Goal: Find specific page/section: Find specific page/section

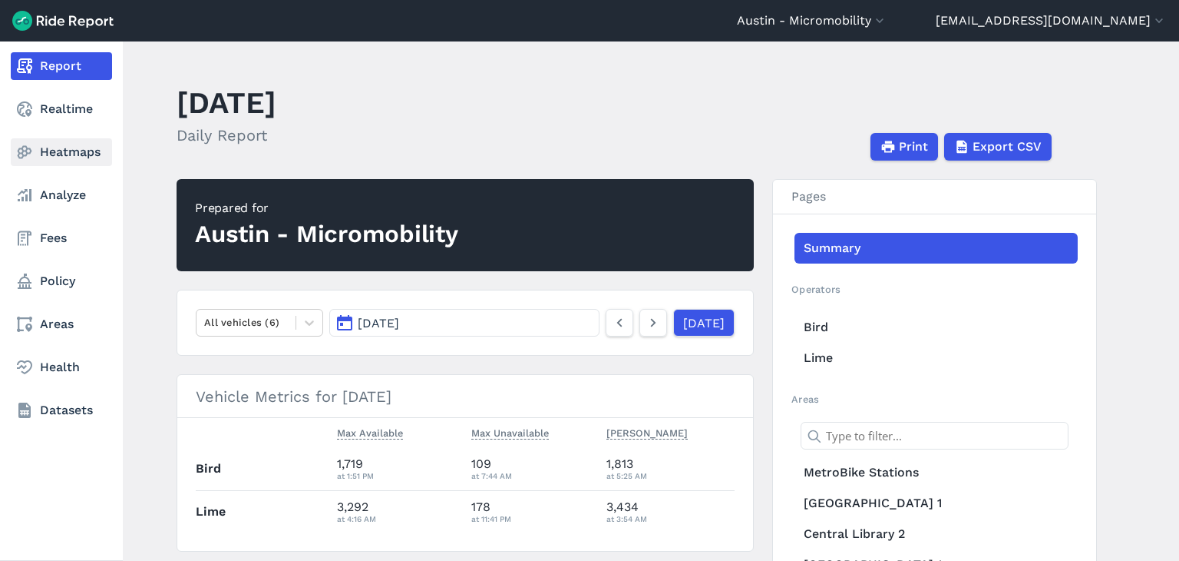
click at [57, 151] on link "Heatmaps" at bounding box center [61, 152] width 101 height 28
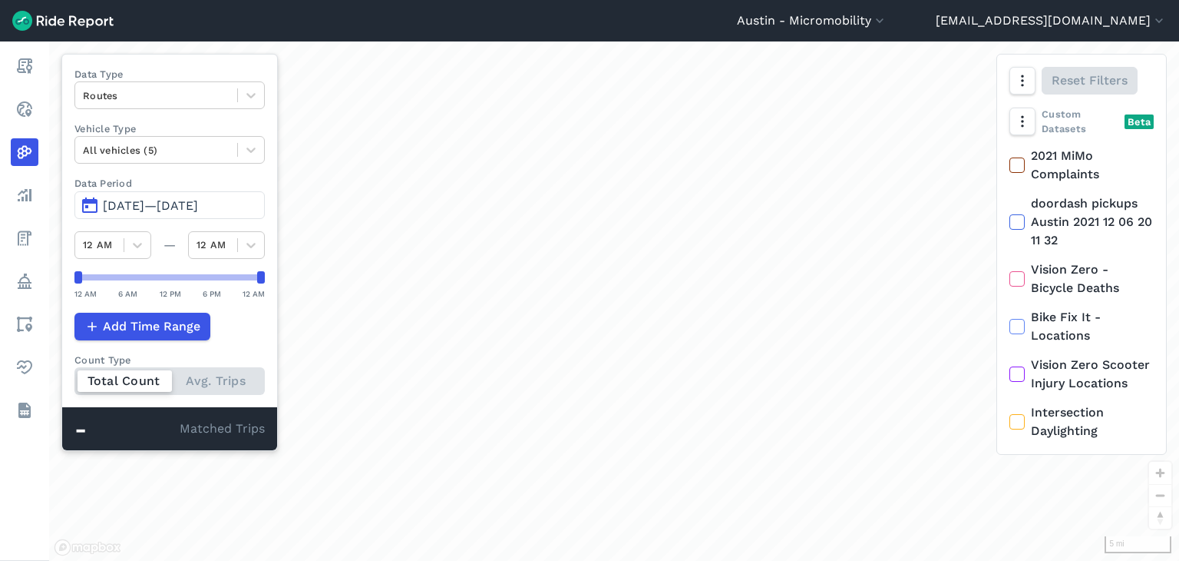
click at [129, 200] on span "May 12, 2025—Aug 10, 2025" at bounding box center [150, 205] width 95 height 15
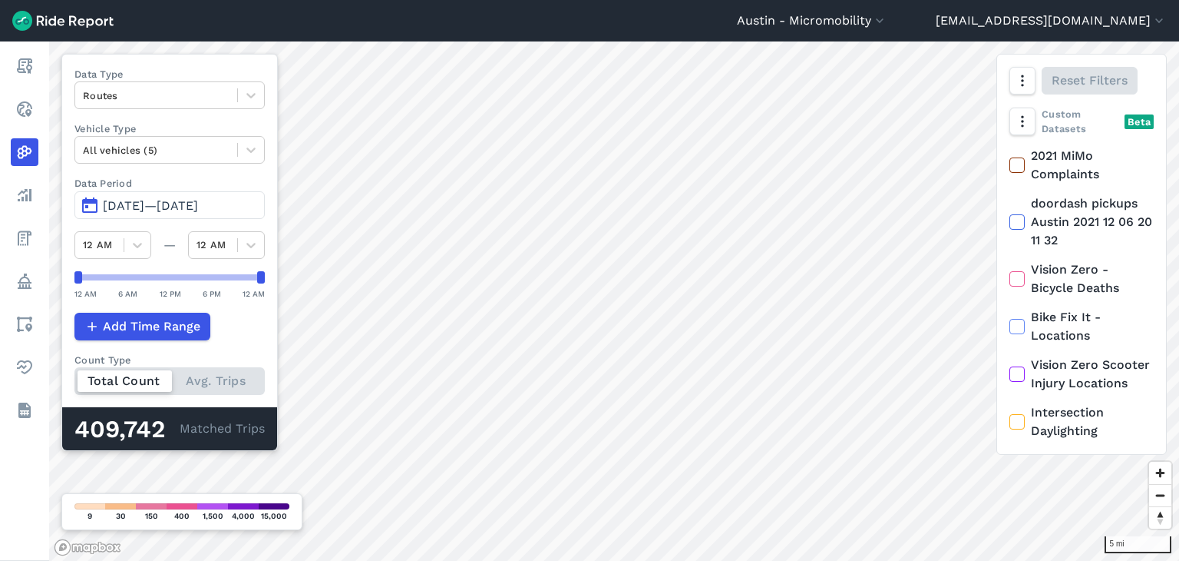
click at [160, 207] on span "May 12, 2025—Aug 9, 2025" at bounding box center [150, 205] width 95 height 15
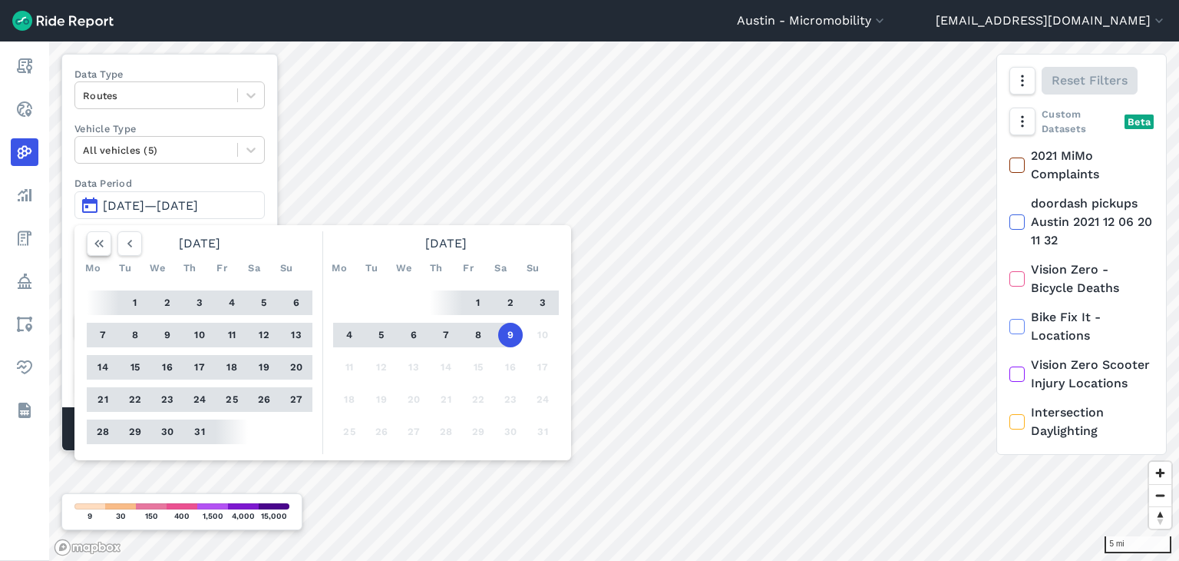
click at [99, 236] on icon "button" at bounding box center [98, 243] width 15 height 15
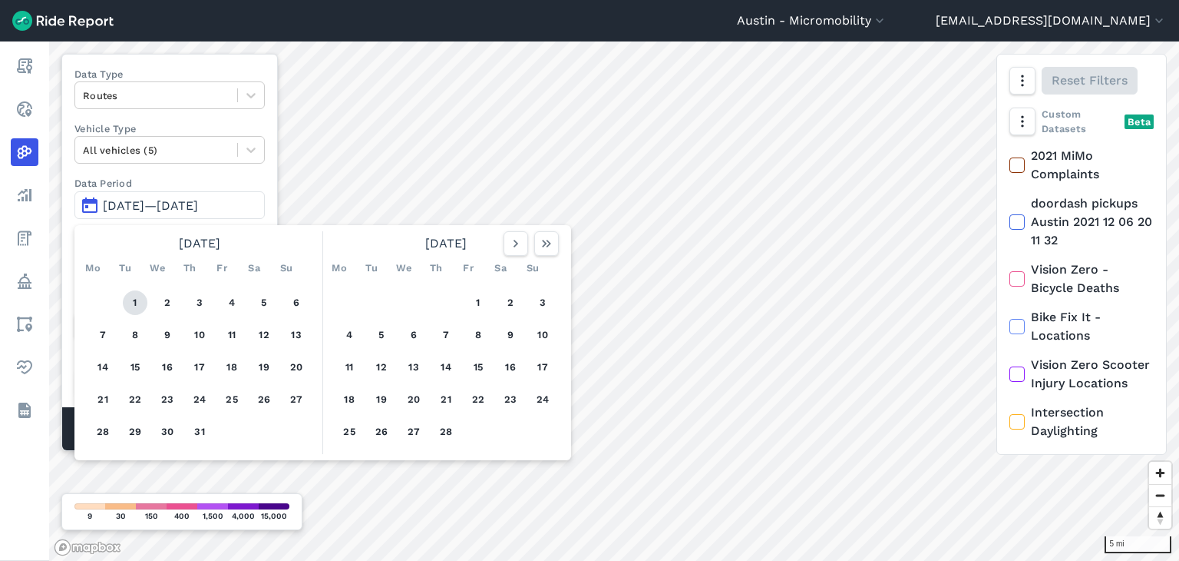
click at [133, 299] on button "1" at bounding box center [135, 302] width 25 height 25
click at [547, 240] on icon "button" at bounding box center [546, 243] width 15 height 15
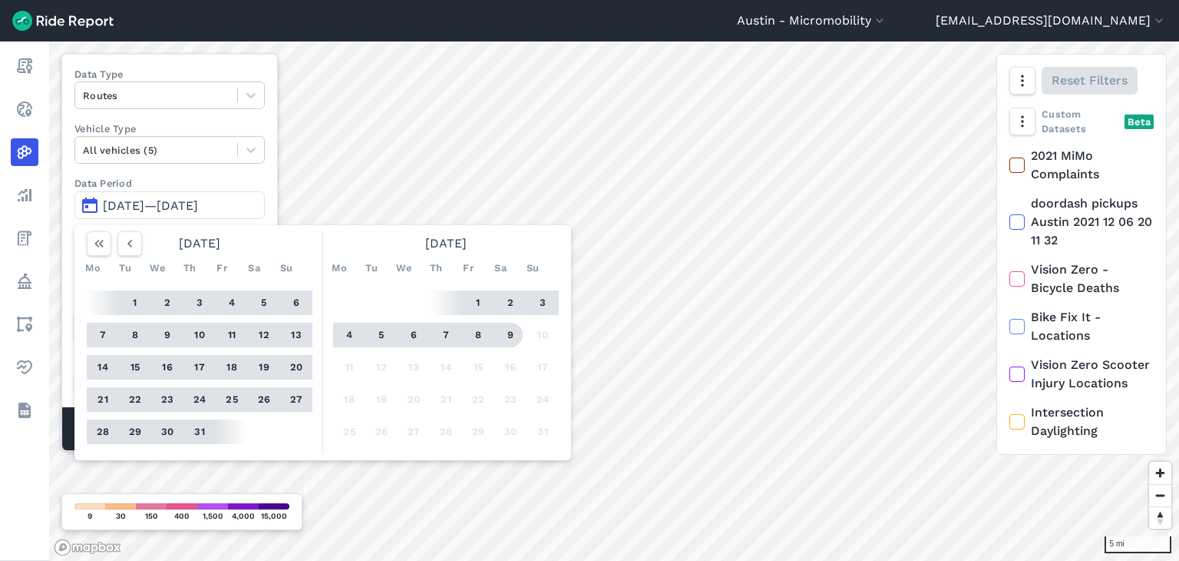
click at [511, 329] on button "9" at bounding box center [510, 335] width 25 height 25
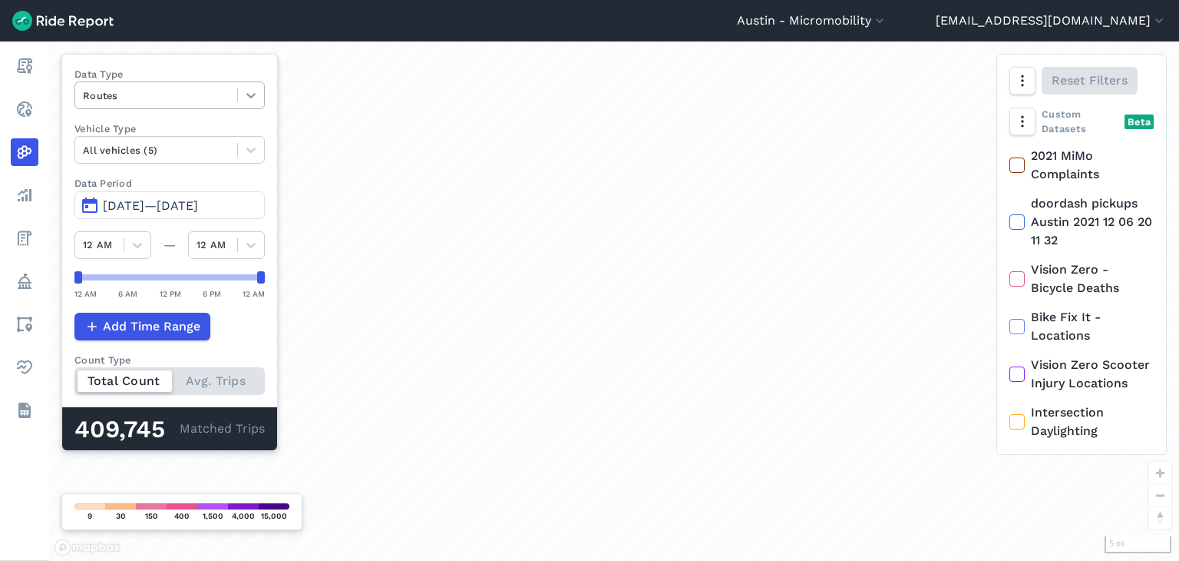
click at [246, 93] on icon at bounding box center [250, 95] width 15 height 15
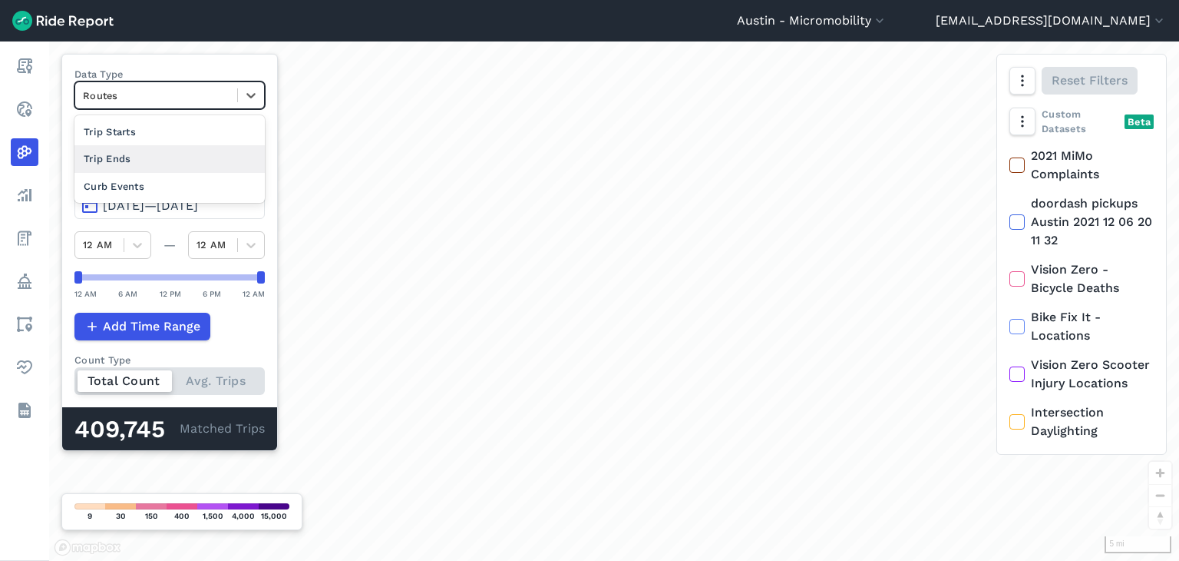
click at [121, 154] on div "Trip Ends" at bounding box center [169, 158] width 190 height 27
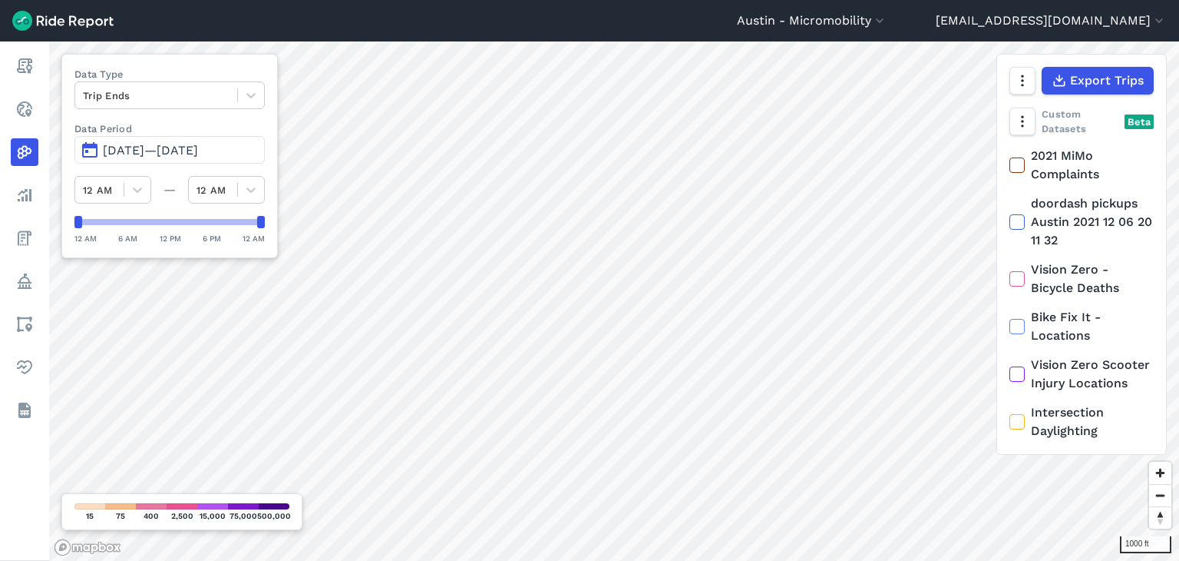
click at [473, 560] on html "Austin - Micromobility Austin - Micromobility Austin - Vehicle Share kaz.wojtew…" at bounding box center [589, 280] width 1179 height 561
click at [564, 22] on div "Austin - Micromobility Austin - Micromobility Austin - Vehicle Share kaz.wojtew…" at bounding box center [589, 280] width 1179 height 561
click at [526, 30] on div "Austin - Micromobility Austin - Micromobility Austin - Vehicle Share kaz.wojtew…" at bounding box center [589, 280] width 1179 height 561
click at [514, 0] on html "Austin - Micromobility Austin - Micromobility Austin - Vehicle Share kaz.wojtew…" at bounding box center [589, 280] width 1179 height 561
click at [498, 25] on div "Austin - Micromobility Austin - Micromobility Austin - Vehicle Share kaz.wojtew…" at bounding box center [589, 280] width 1179 height 561
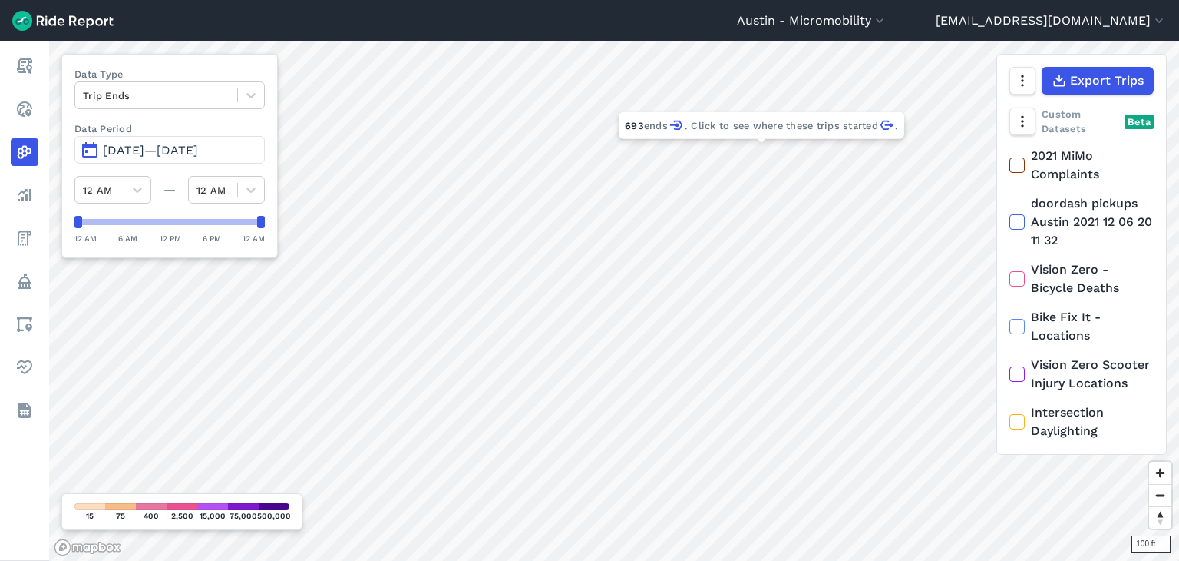
click at [509, 0] on html "Austin - Micromobility Austin - Micromobility Austin - Vehicle Share kaz.wojtew…" at bounding box center [589, 280] width 1179 height 561
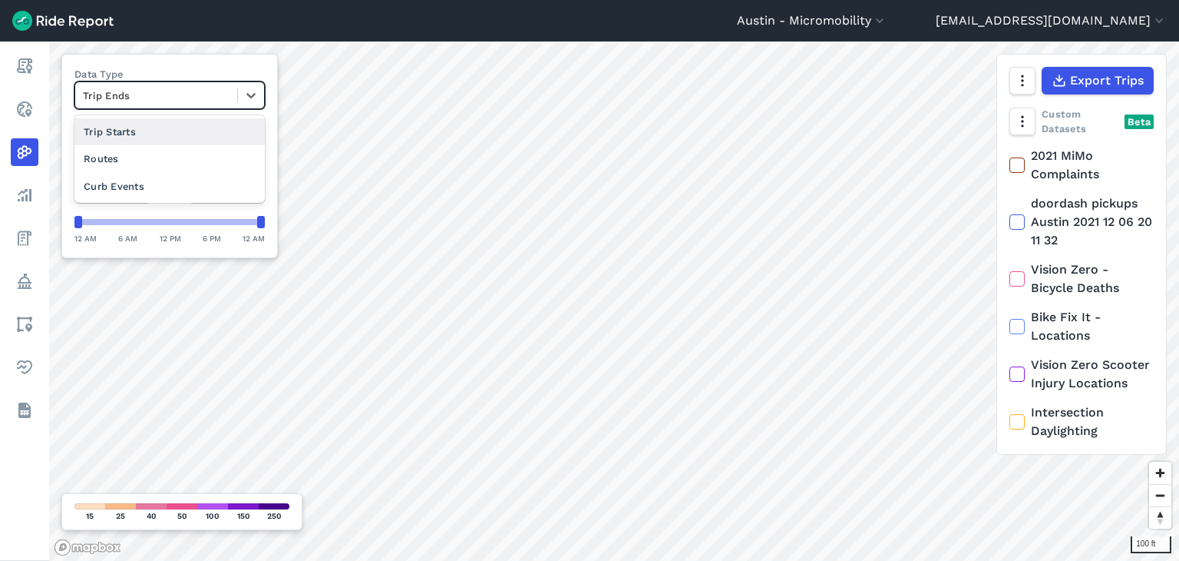
click at [132, 90] on div at bounding box center [156, 96] width 147 height 18
click at [132, 133] on div "Trip Starts" at bounding box center [169, 131] width 190 height 27
click at [187, 100] on div at bounding box center [156, 96] width 147 height 18
click at [141, 164] on div "Routes" at bounding box center [169, 158] width 190 height 27
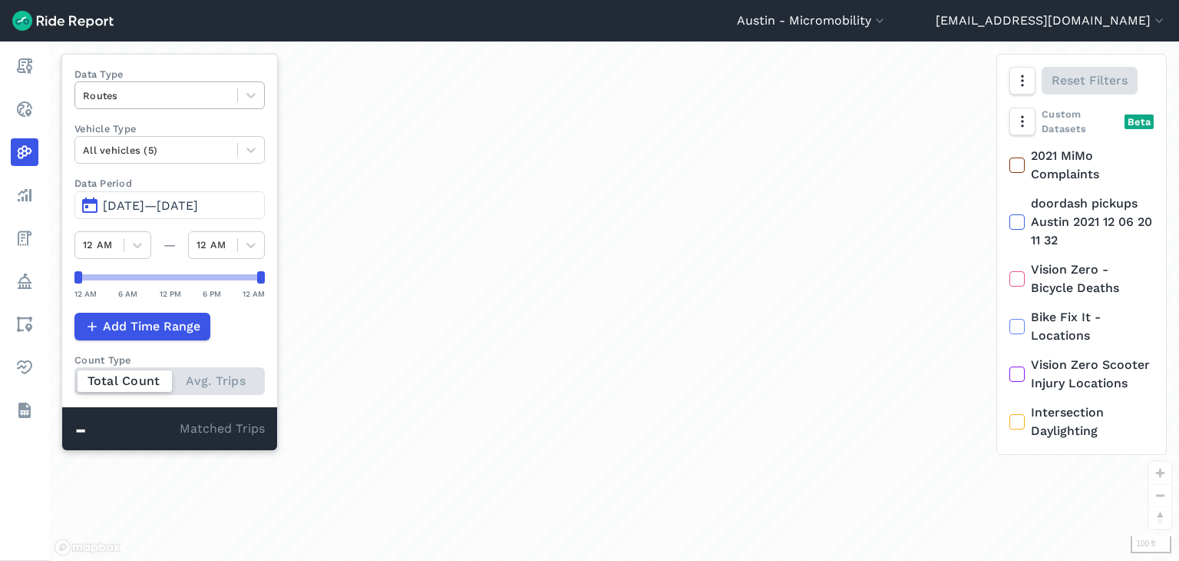
click at [195, 93] on div at bounding box center [156, 96] width 147 height 18
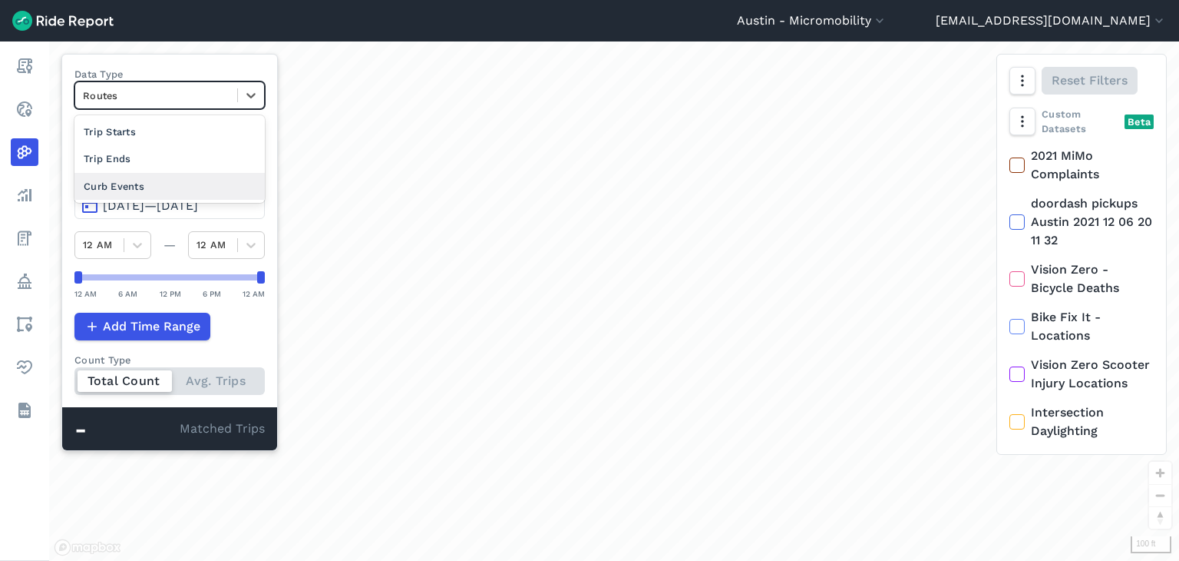
click at [134, 183] on div "Curb Events" at bounding box center [169, 186] width 190 height 27
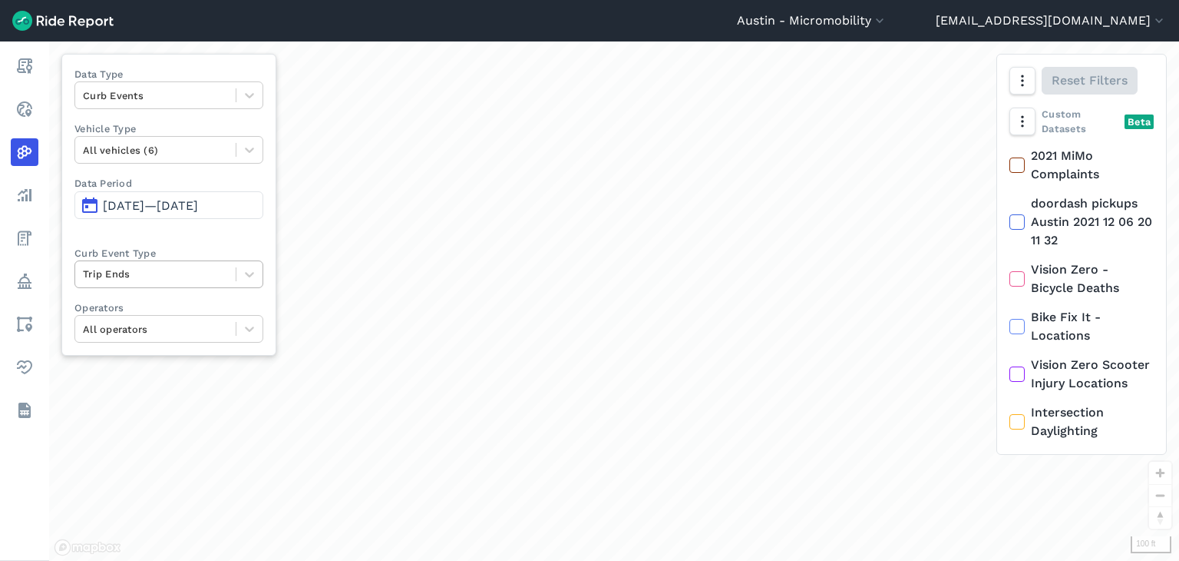
click at [163, 268] on div at bounding box center [155, 274] width 145 height 18
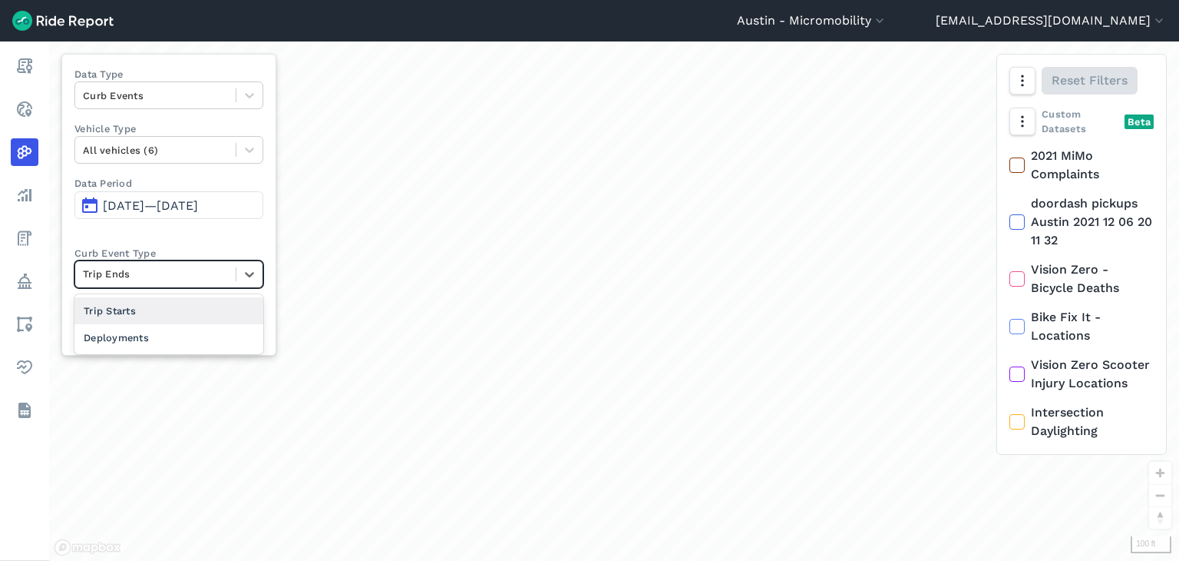
click at [163, 268] on div at bounding box center [155, 274] width 145 height 18
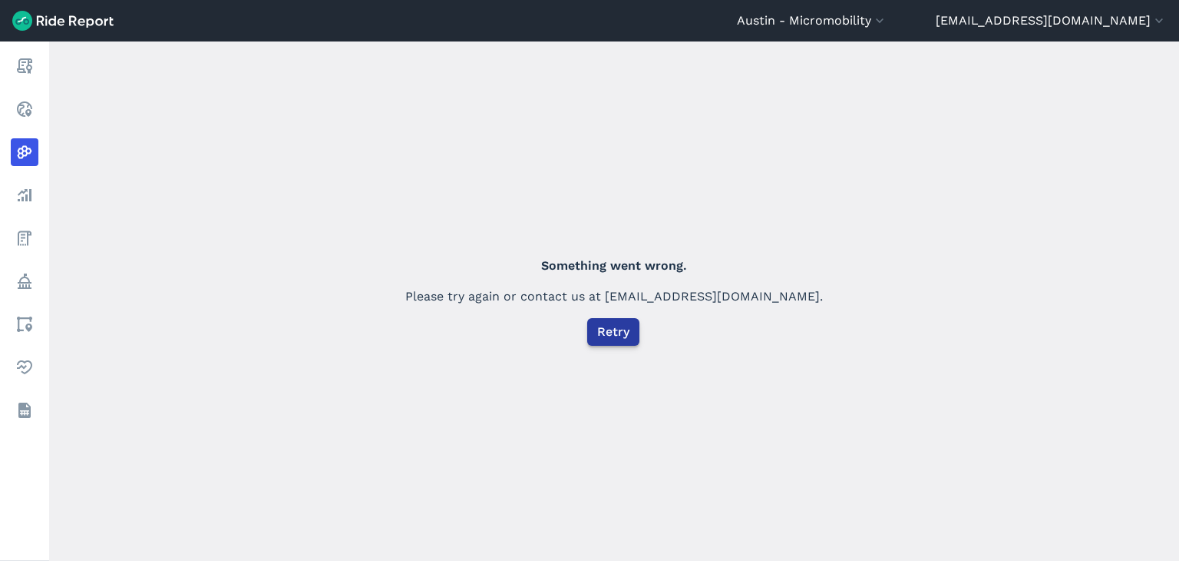
click at [612, 329] on span "Retry" at bounding box center [613, 332] width 32 height 18
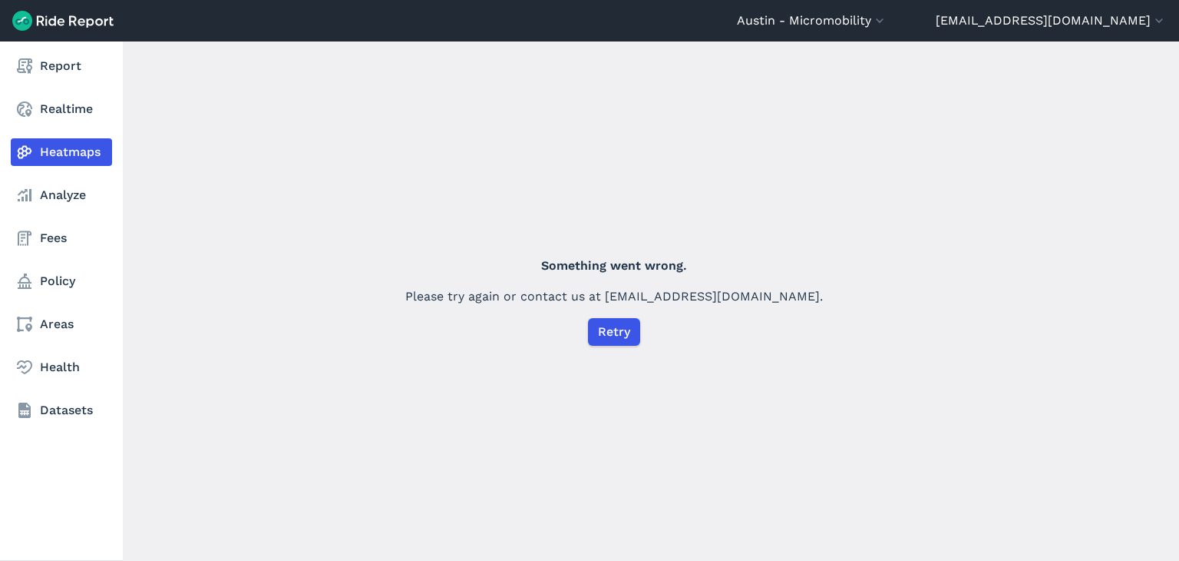
click at [34, 156] on link "Heatmaps" at bounding box center [61, 152] width 101 height 28
click at [45, 197] on link "Analyze" at bounding box center [61, 195] width 101 height 28
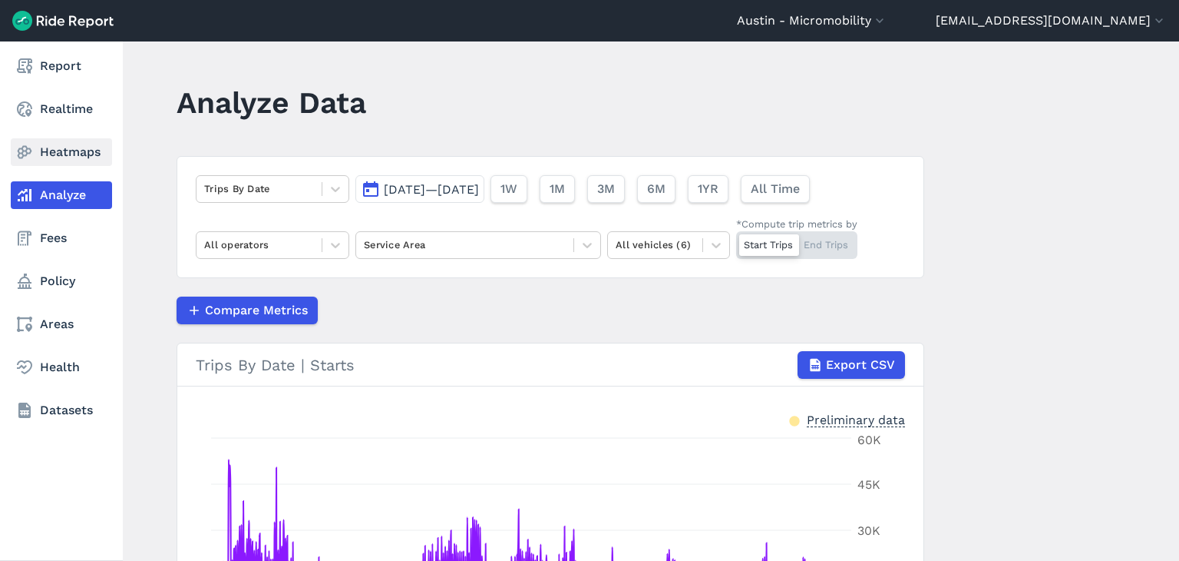
click at [58, 145] on link "Heatmaps" at bounding box center [61, 152] width 101 height 28
